Goal: Task Accomplishment & Management: Manage account settings

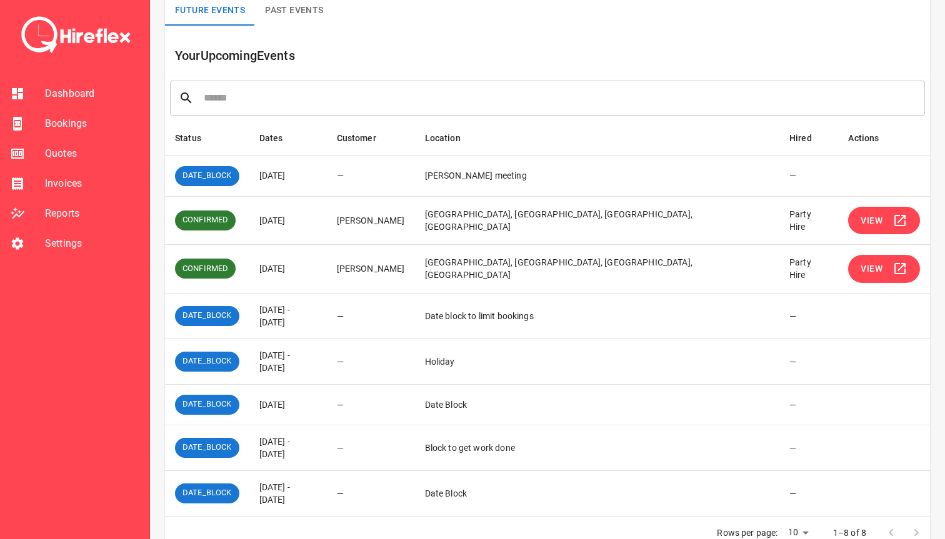
scroll to position [103, 0]
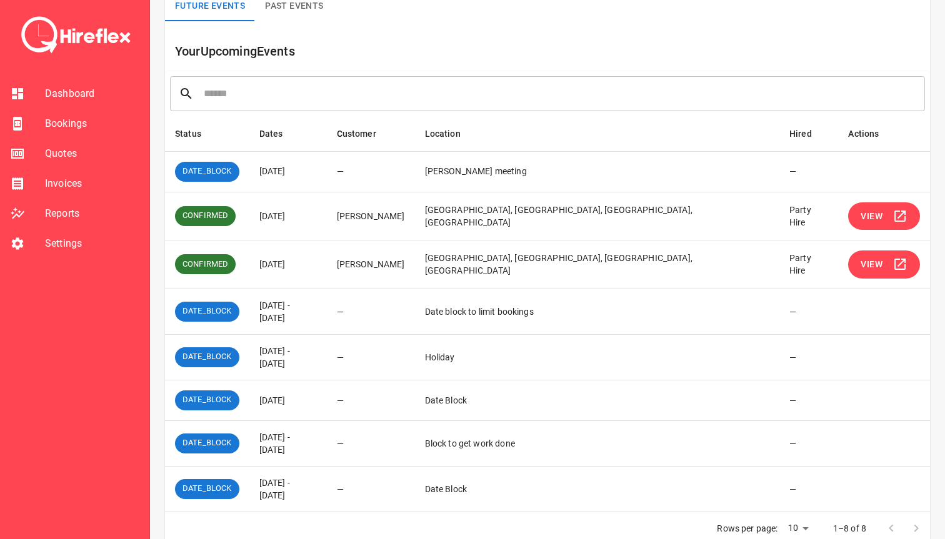
click at [864, 252] on button "View" at bounding box center [884, 265] width 72 height 28
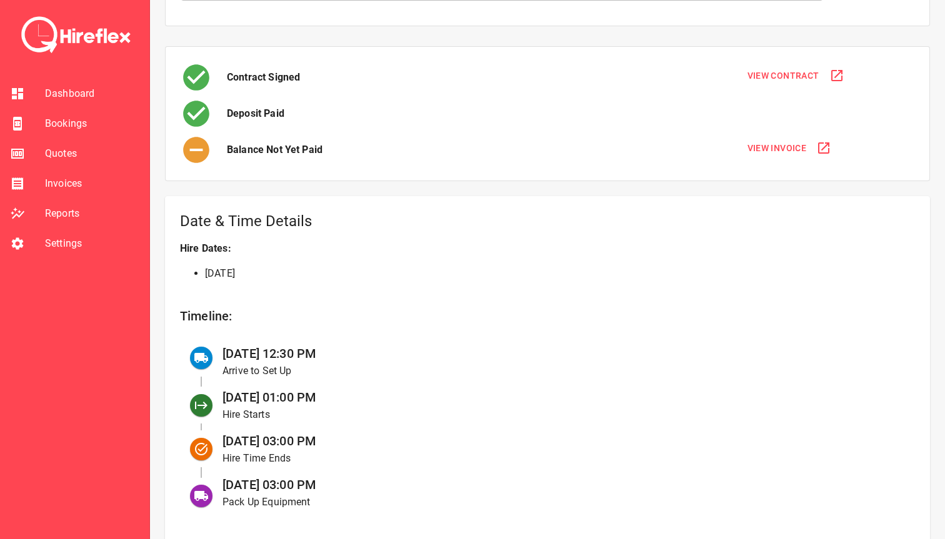
scroll to position [258, 0]
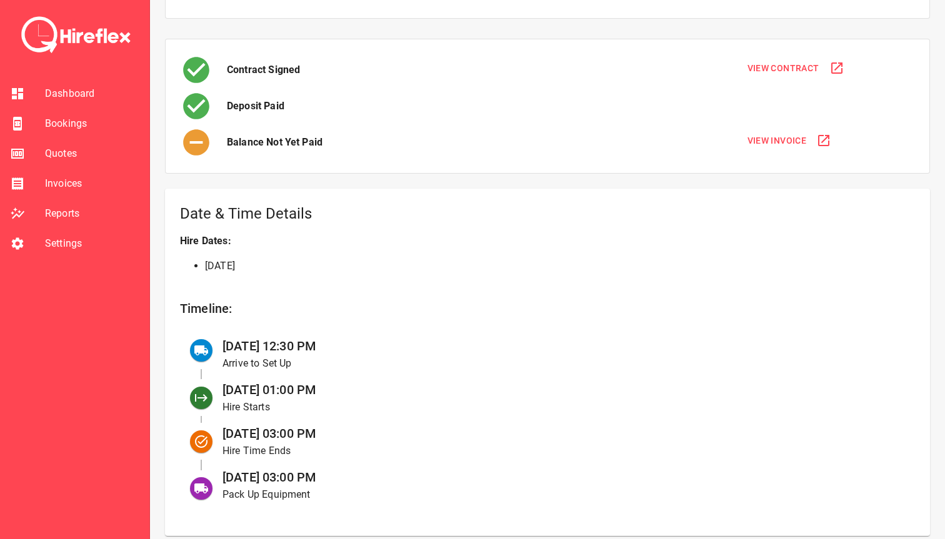
drag, startPoint x: 226, startPoint y: 346, endPoint x: 364, endPoint y: 345, distance: 137.5
click at [364, 345] on div "[DATE] 12:30 PM Arrive to Set Up" at bounding box center [558, 354] width 692 height 44
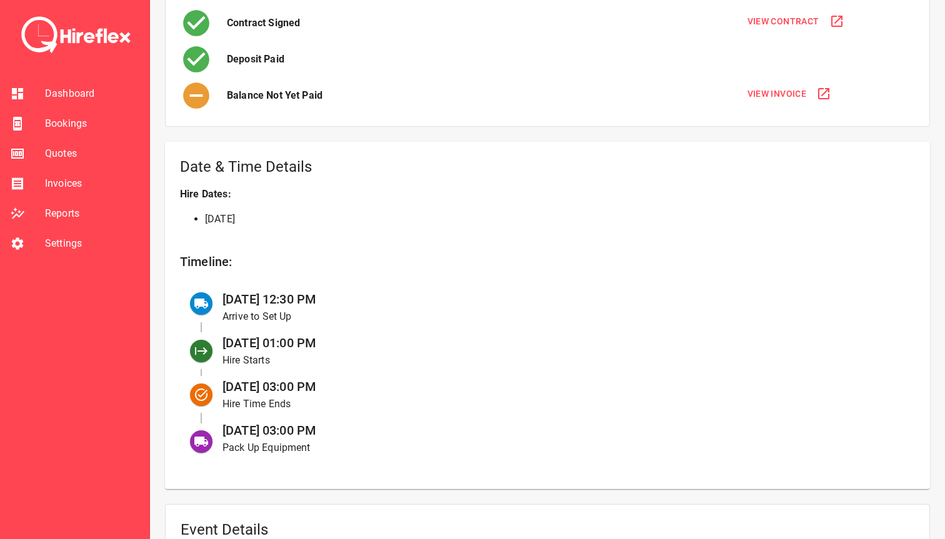
scroll to position [306, 0]
drag, startPoint x: 224, startPoint y: 428, endPoint x: 389, endPoint y: 428, distance: 164.3
click at [389, 428] on div "[DATE] 03:00 PM Pack Up Equipment" at bounding box center [558, 437] width 692 height 44
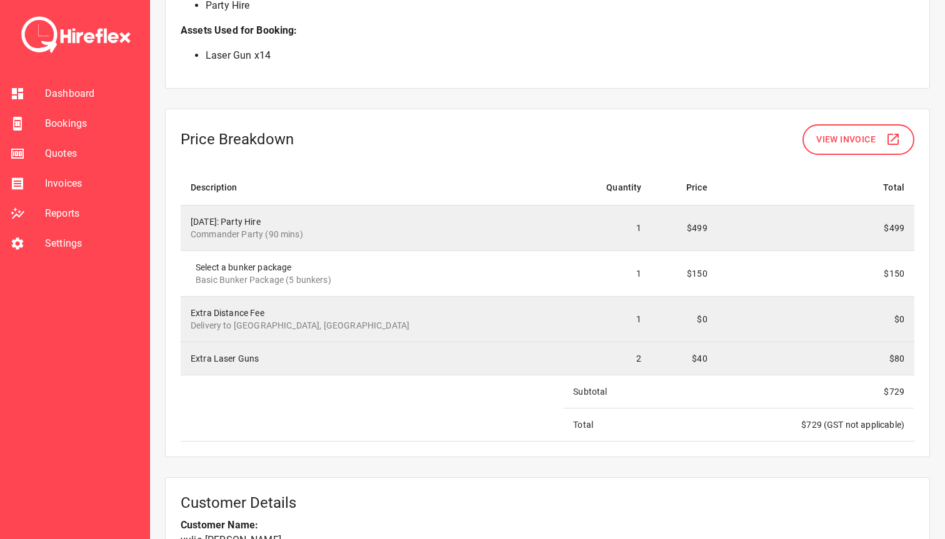
scroll to position [1036, 0]
drag, startPoint x: 266, startPoint y: 233, endPoint x: 318, endPoint y: 233, distance: 52.5
click at [318, 233] on p "Commander Party (90 mins)" at bounding box center [372, 233] width 362 height 12
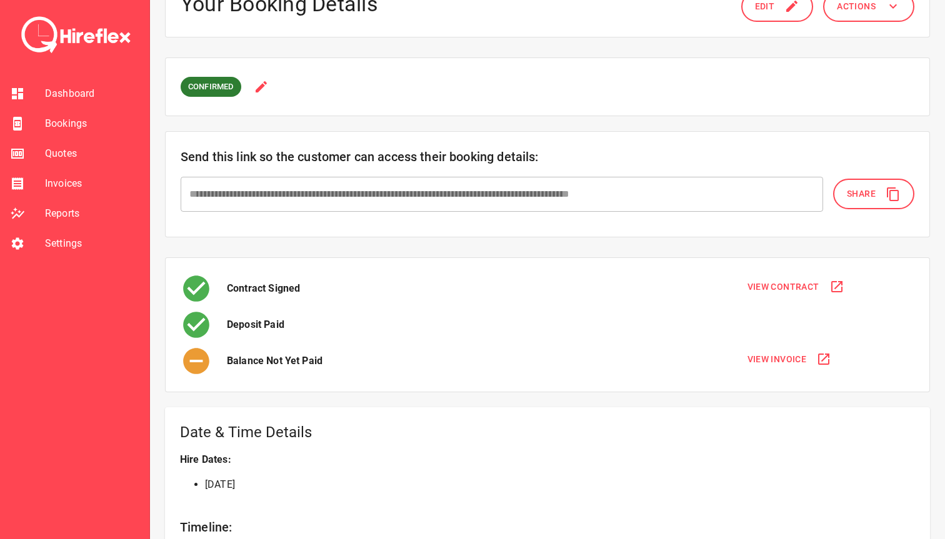
scroll to position [21, 0]
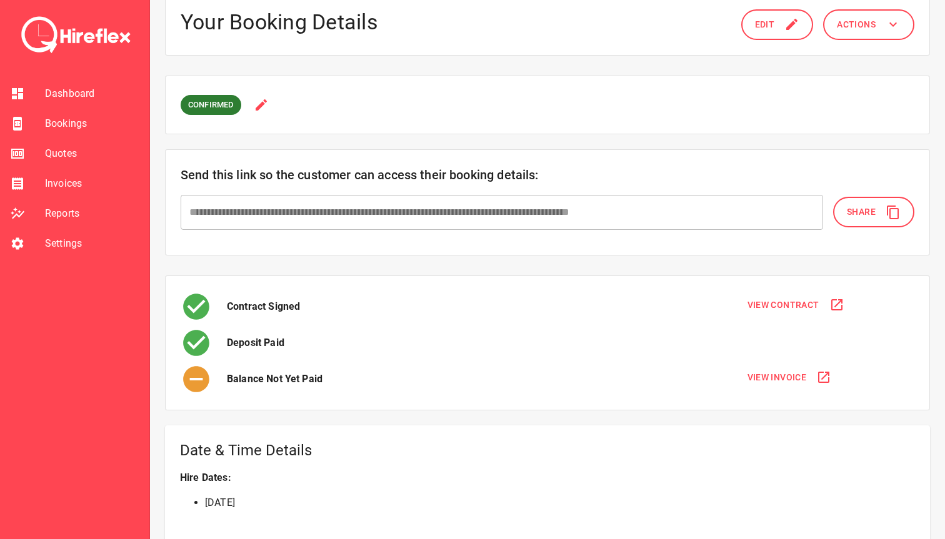
click at [775, 30] on button "Edit" at bounding box center [777, 24] width 72 height 31
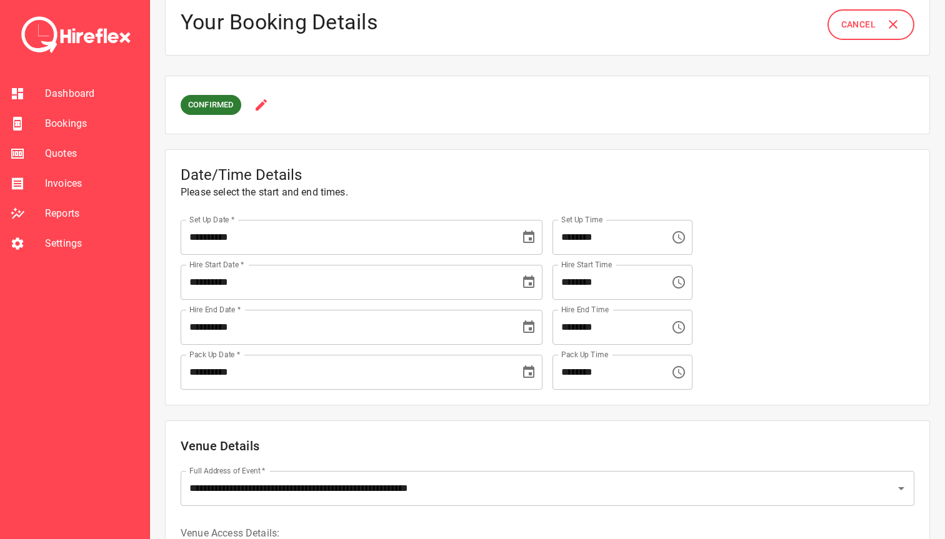
click at [614, 326] on input "********" at bounding box center [606, 327] width 109 height 35
click at [677, 325] on icon "Choose time, selected time is 3:00 PM" at bounding box center [678, 327] width 12 height 12
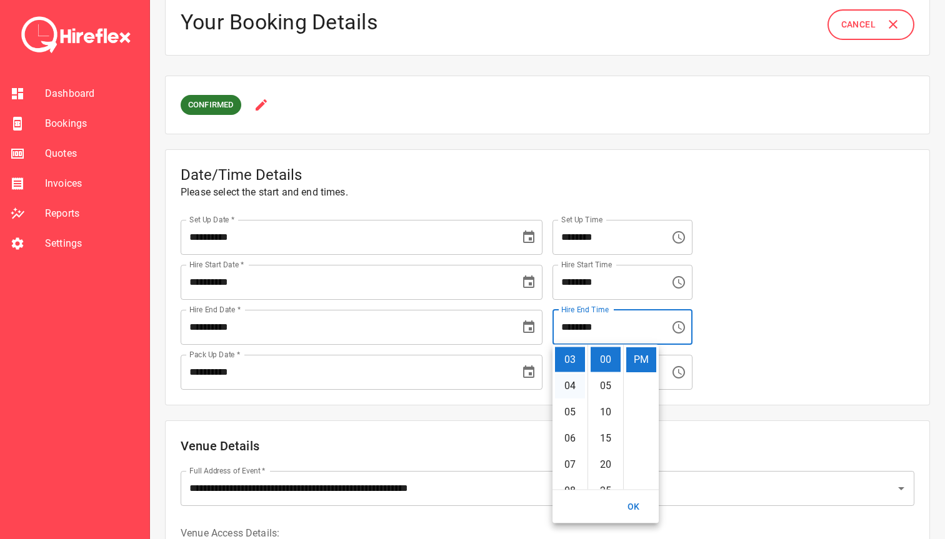
scroll to position [61, 0]
click at [575, 363] on li "02" at bounding box center [570, 358] width 30 height 25
type input "********"
type textarea "*"
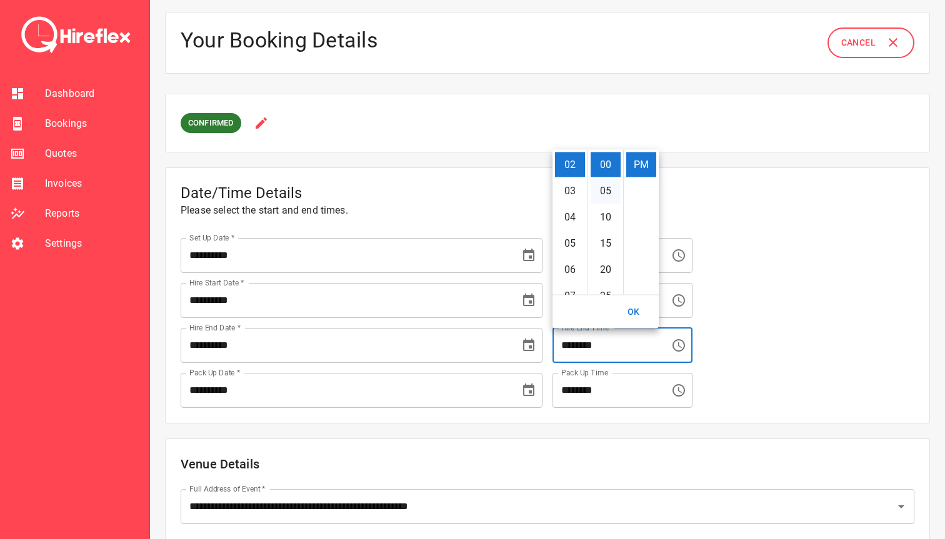
scroll to position [0, 0]
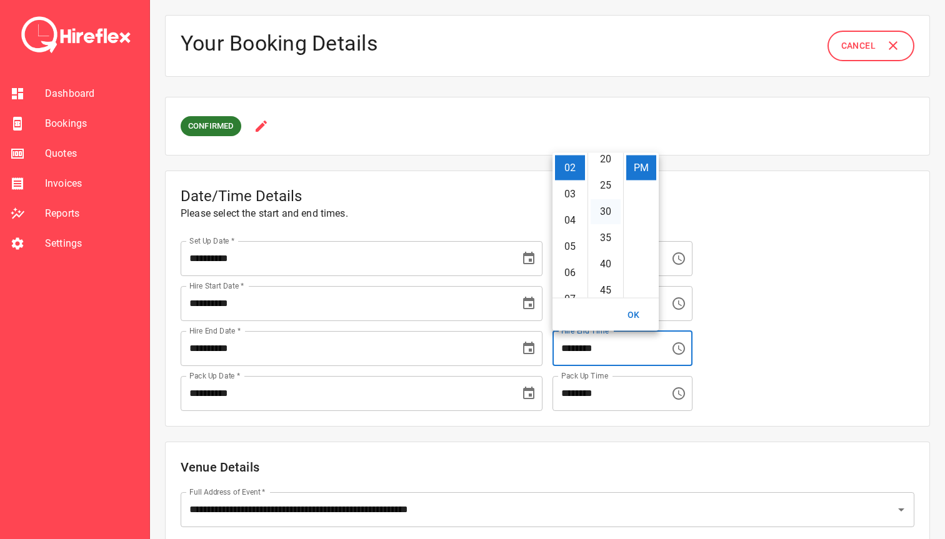
click at [599, 214] on li "30" at bounding box center [605, 211] width 30 height 25
type input "********"
type textarea "*"
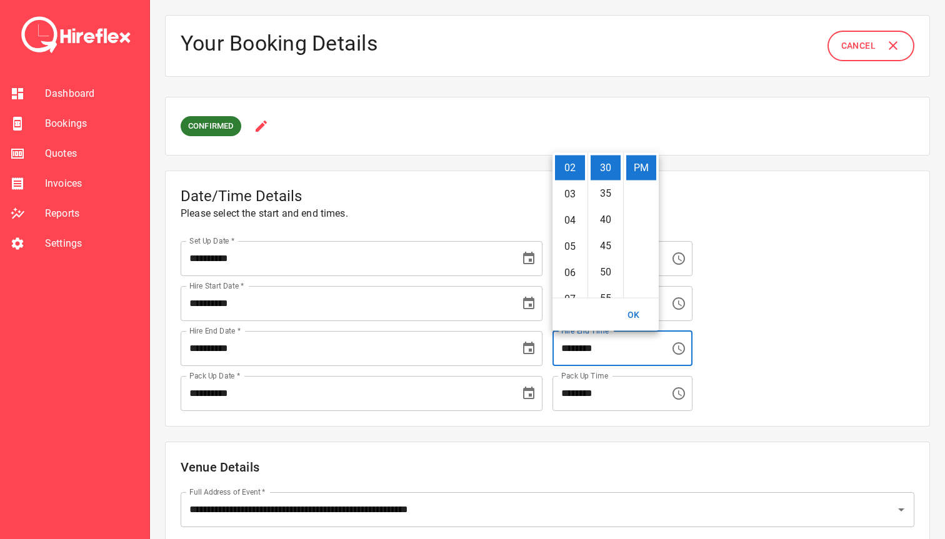
click at [629, 421] on div "**********" at bounding box center [547, 299] width 765 height 256
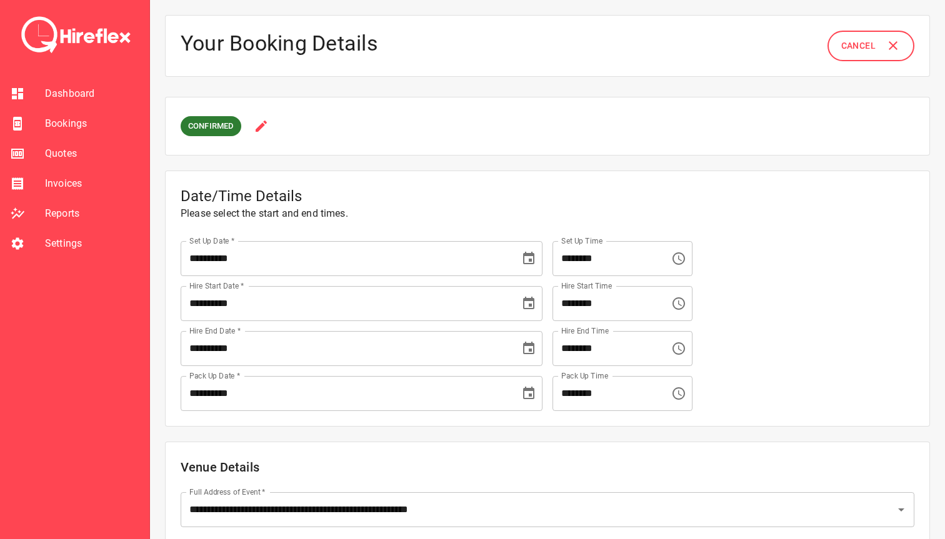
click at [622, 402] on input "********" at bounding box center [606, 393] width 109 height 35
click at [684, 401] on button "Choose time, selected time is 3:00 PM" at bounding box center [678, 393] width 25 height 25
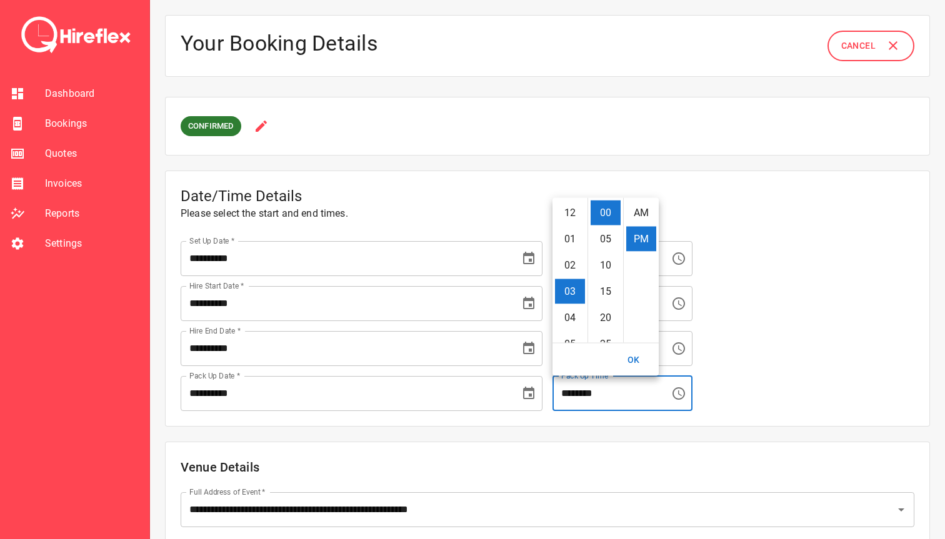
scroll to position [26, 0]
click at [568, 229] on li "02" at bounding box center [570, 228] width 30 height 25
type input "********"
type textarea "*"
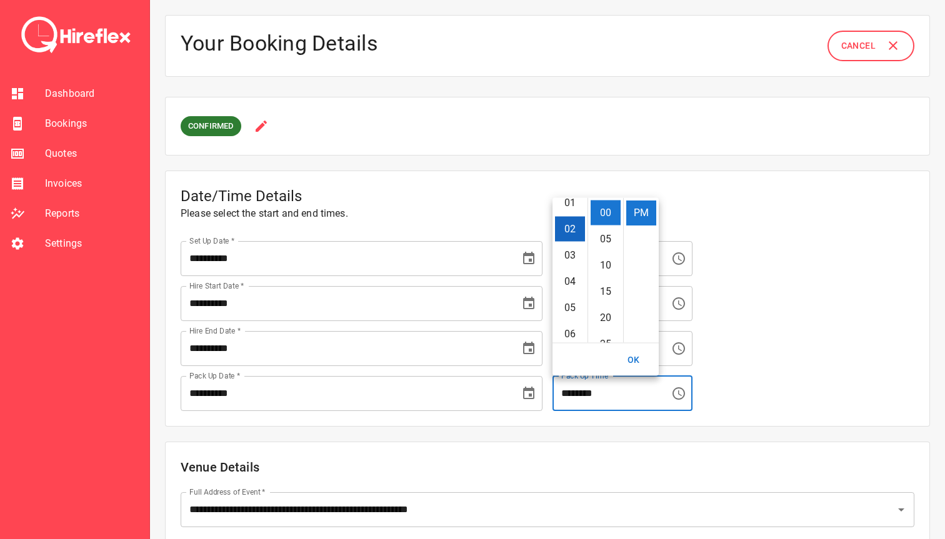
scroll to position [52, 0]
click at [600, 264] on li "30" at bounding box center [605, 264] width 30 height 25
type input "********"
type textarea "*"
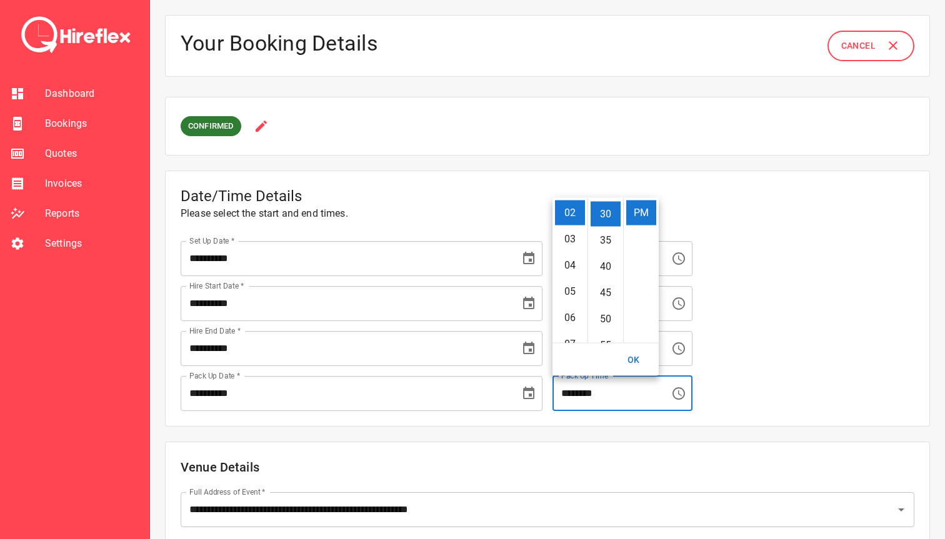
scroll to position [157, 0]
click at [639, 362] on button "OK" at bounding box center [634, 359] width 40 height 23
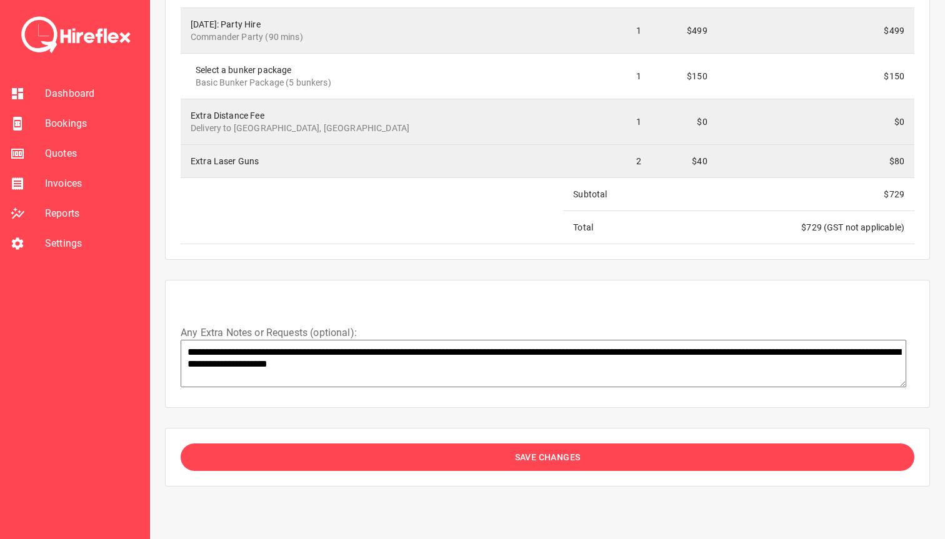
scroll to position [1746, 0]
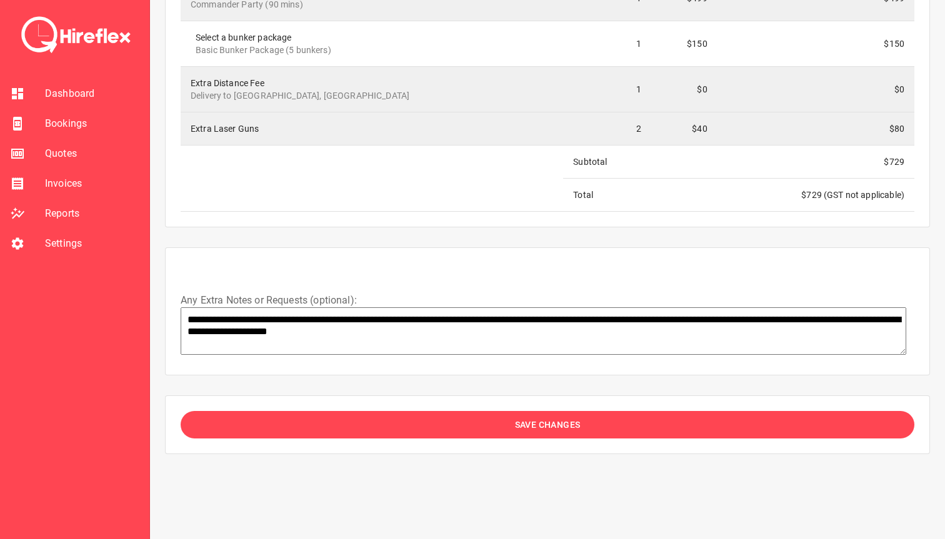
click at [439, 426] on button "Save Changes" at bounding box center [548, 425] width 734 height 28
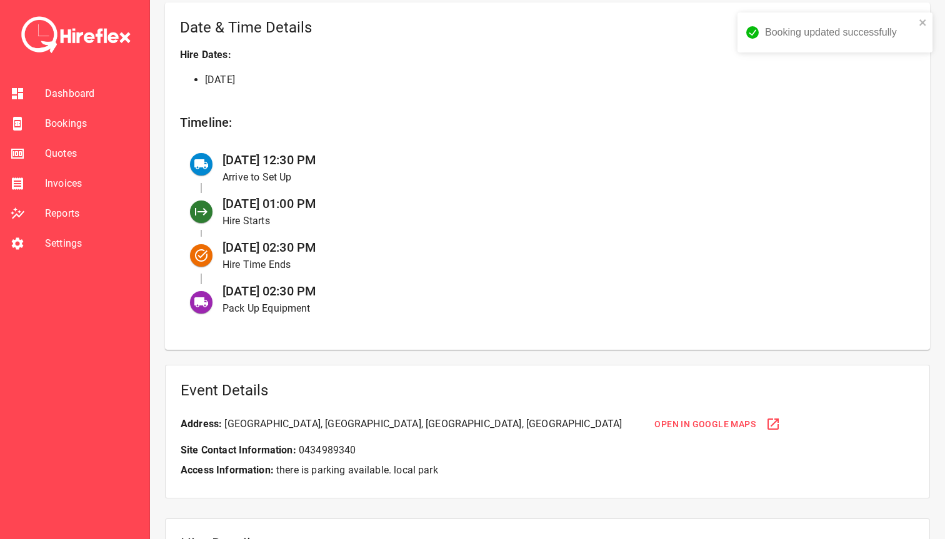
scroll to position [454, 0]
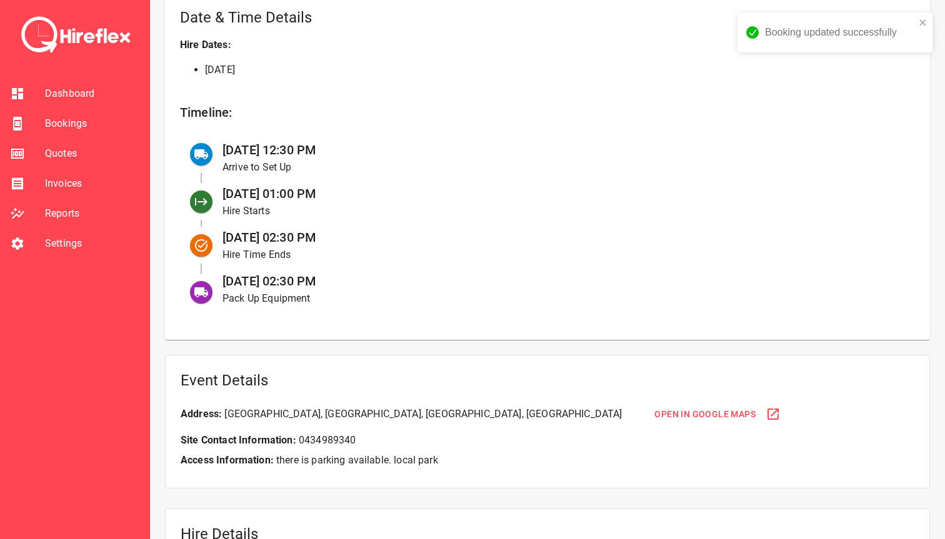
drag, startPoint x: 278, startPoint y: 233, endPoint x: 339, endPoint y: 234, distance: 60.6
click at [339, 234] on div "[DATE] 02:30 PM Hire Time Ends" at bounding box center [558, 246] width 692 height 44
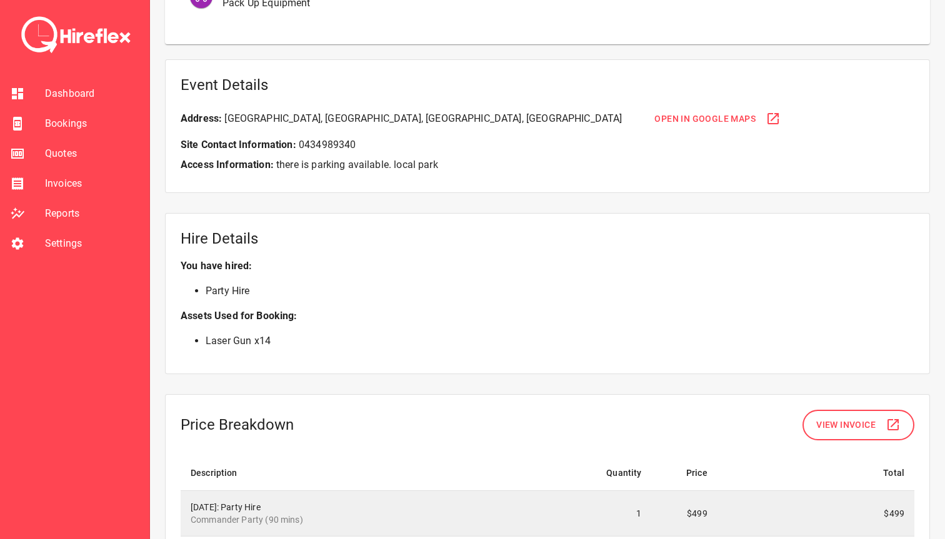
scroll to position [692, 0]
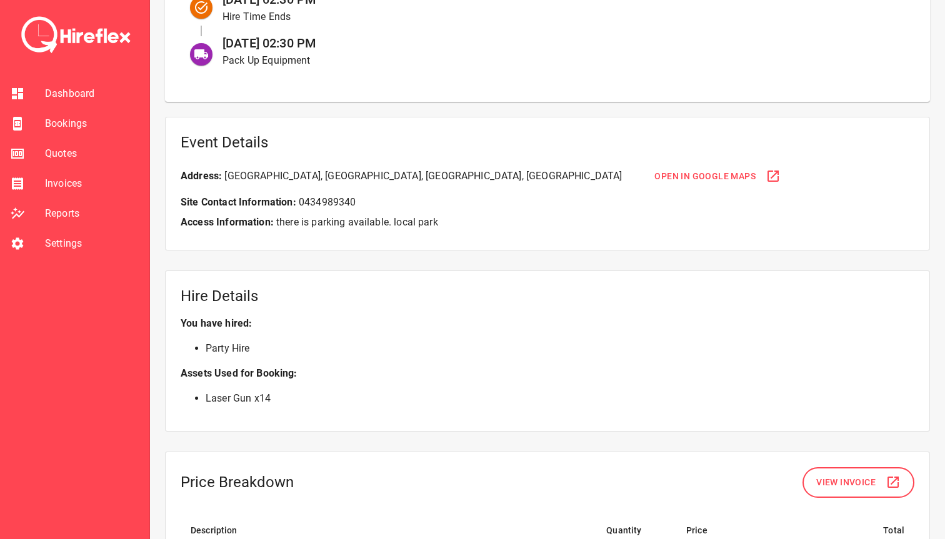
click at [654, 175] on span "Open in Google Maps" at bounding box center [704, 177] width 101 height 16
